Goal: Download file/media

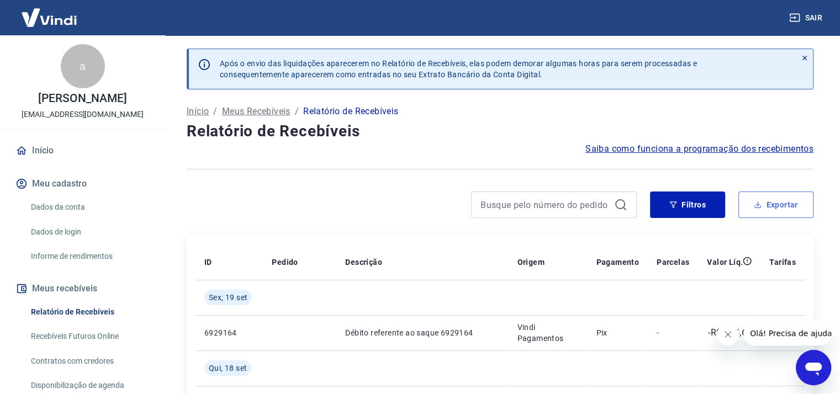
click at [784, 205] on button "Exportar" at bounding box center [775, 205] width 75 height 27
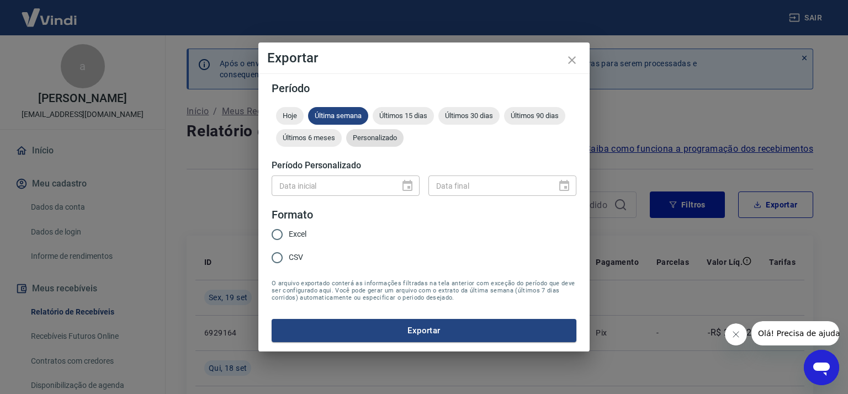
click at [384, 140] on span "Personalizado" at bounding box center [374, 138] width 57 height 8
click at [411, 185] on icon "Choose date" at bounding box center [408, 185] width 10 height 11
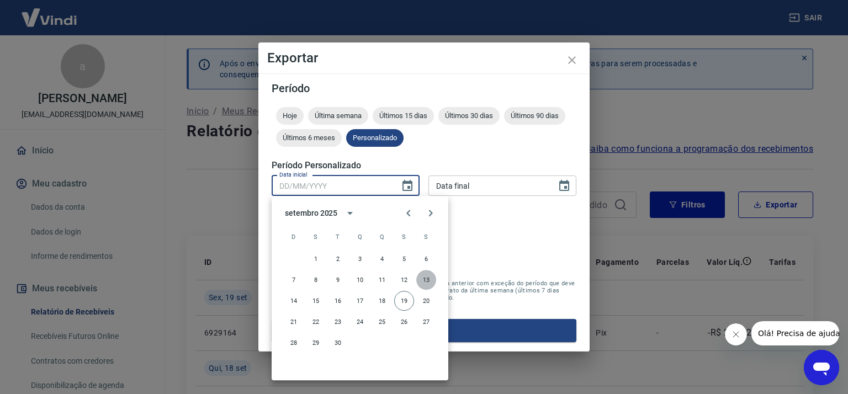
click at [426, 278] on button "13" at bounding box center [426, 280] width 20 height 20
type input "[DATE]"
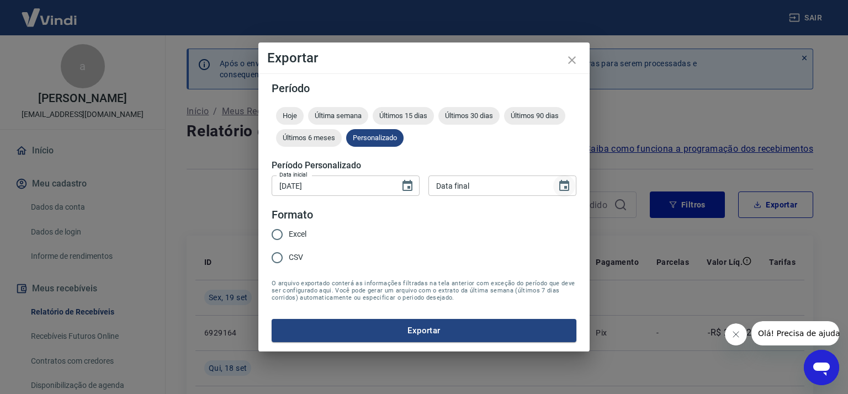
click at [566, 189] on icon "Choose date" at bounding box center [564, 185] width 10 height 11
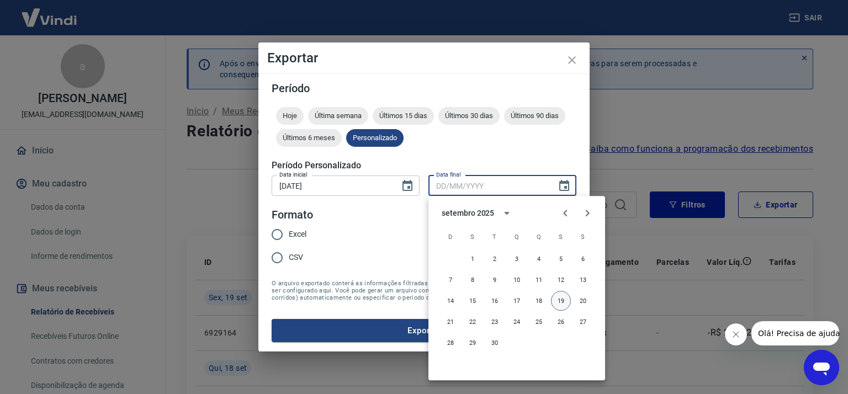
click at [561, 299] on button "19" at bounding box center [561, 301] width 20 height 20
type input "[DATE]"
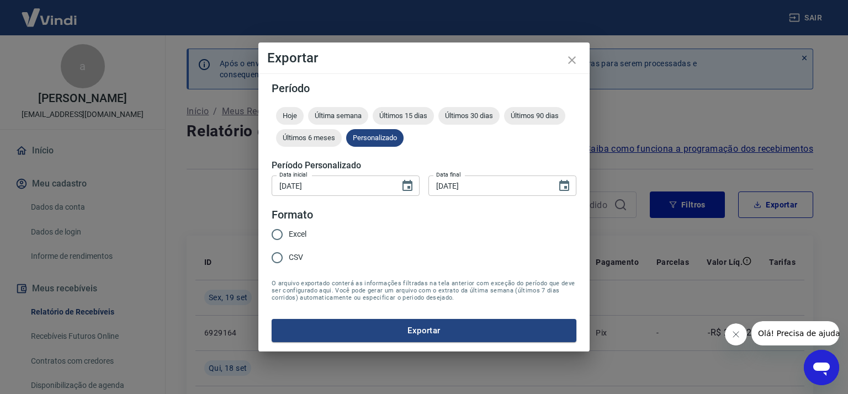
click at [283, 234] on input "Excel" at bounding box center [277, 234] width 23 height 23
radio input "true"
click at [429, 330] on button "Exportar" at bounding box center [424, 330] width 305 height 23
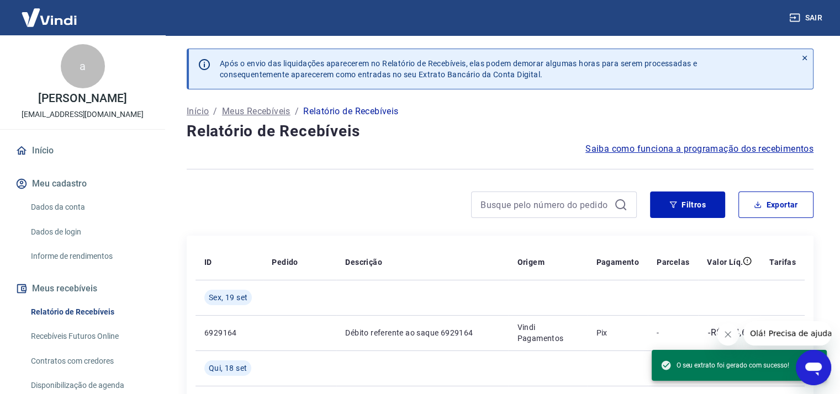
click at [807, 13] on button "Sair" at bounding box center [807, 18] width 40 height 20
